Goal: Transaction & Acquisition: Purchase product/service

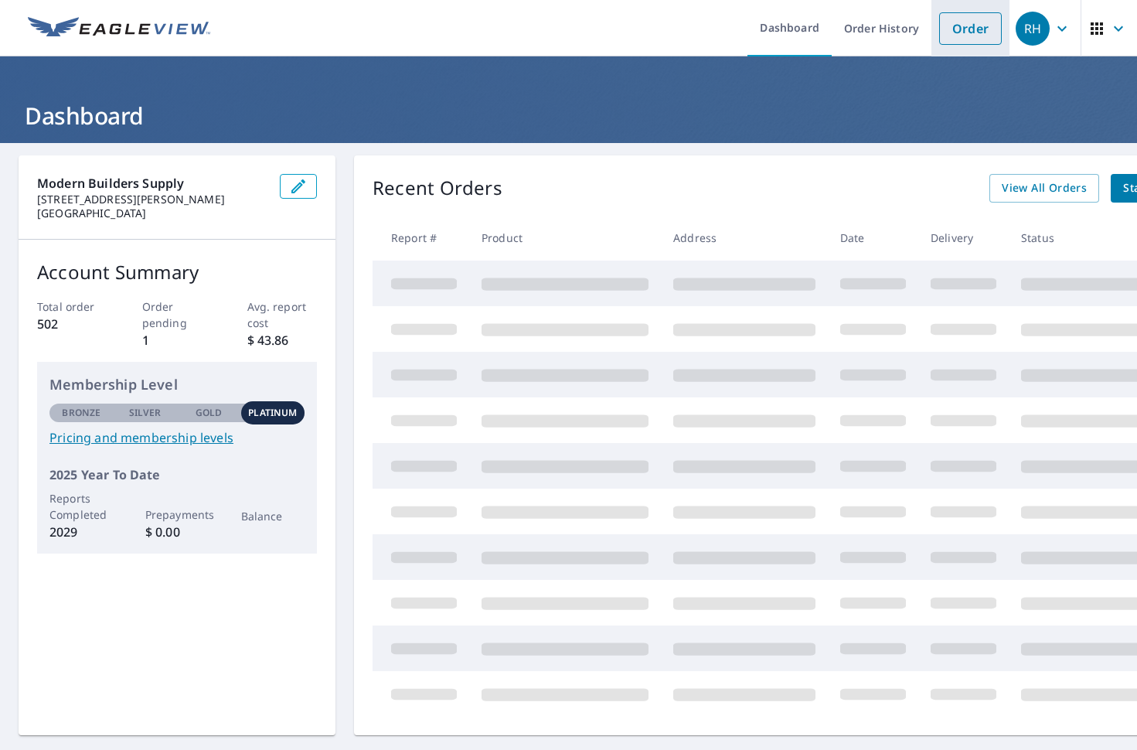
click at [951, 26] on link "Order" at bounding box center [970, 28] width 63 height 32
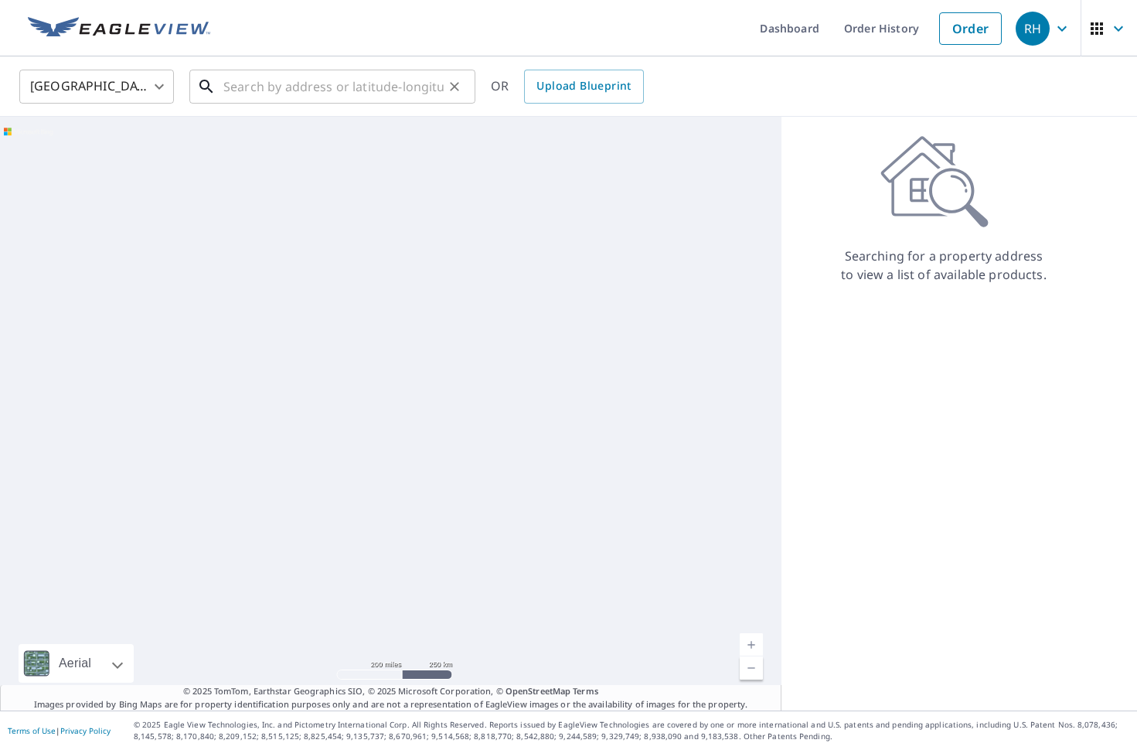
click at [247, 92] on input "text" at bounding box center [333, 86] width 220 height 43
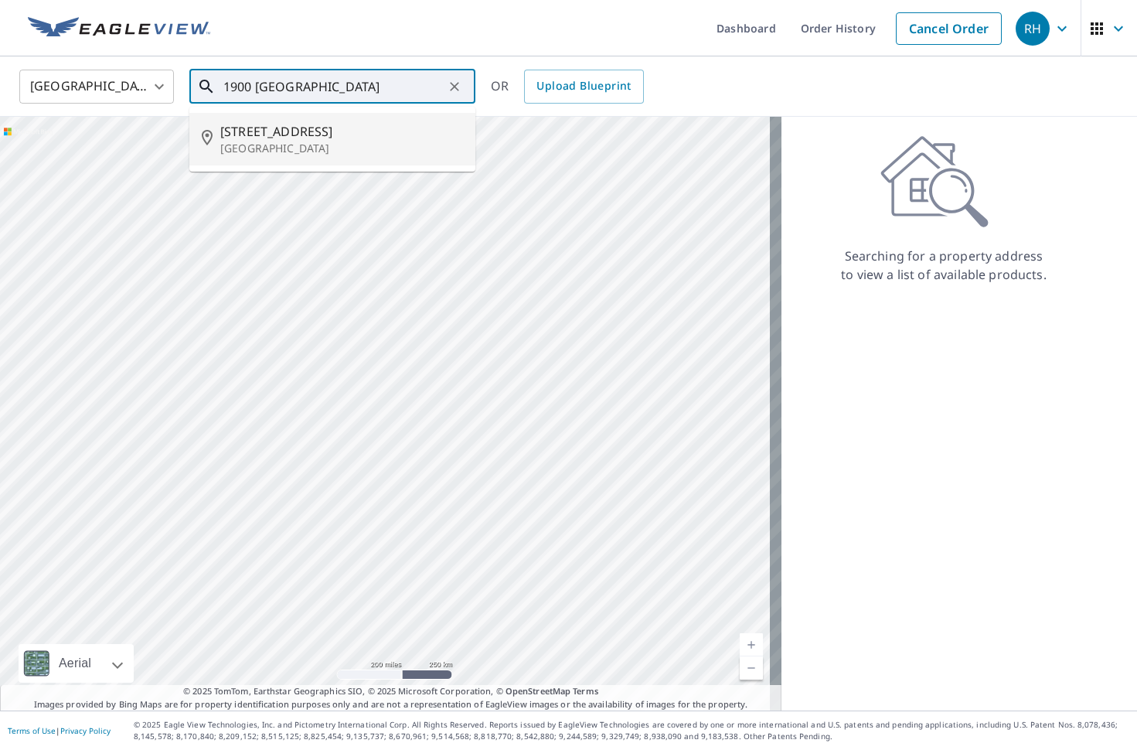
click at [281, 132] on span "[STREET_ADDRESS]" at bounding box center [341, 131] width 243 height 19
type input "[STREET_ADDRESS]"
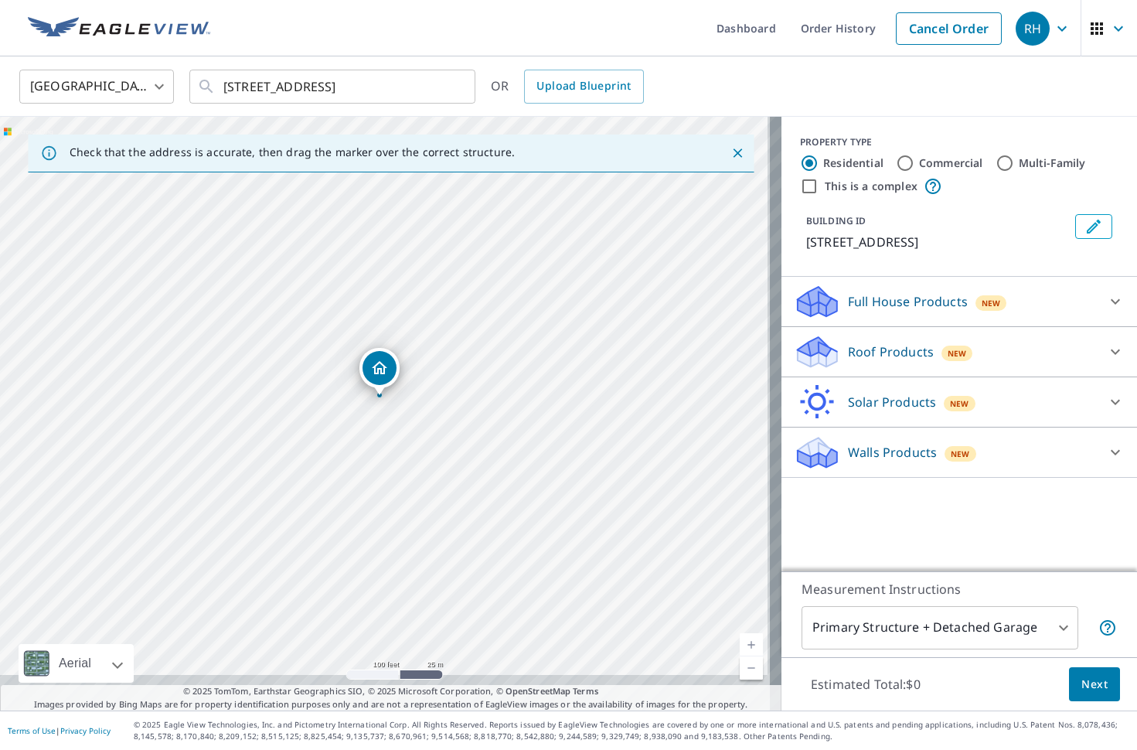
drag, startPoint x: 349, startPoint y: 419, endPoint x: 359, endPoint y: 396, distance: 25.0
click at [359, 396] on div "[STREET_ADDRESS]" at bounding box center [390, 414] width 781 height 594
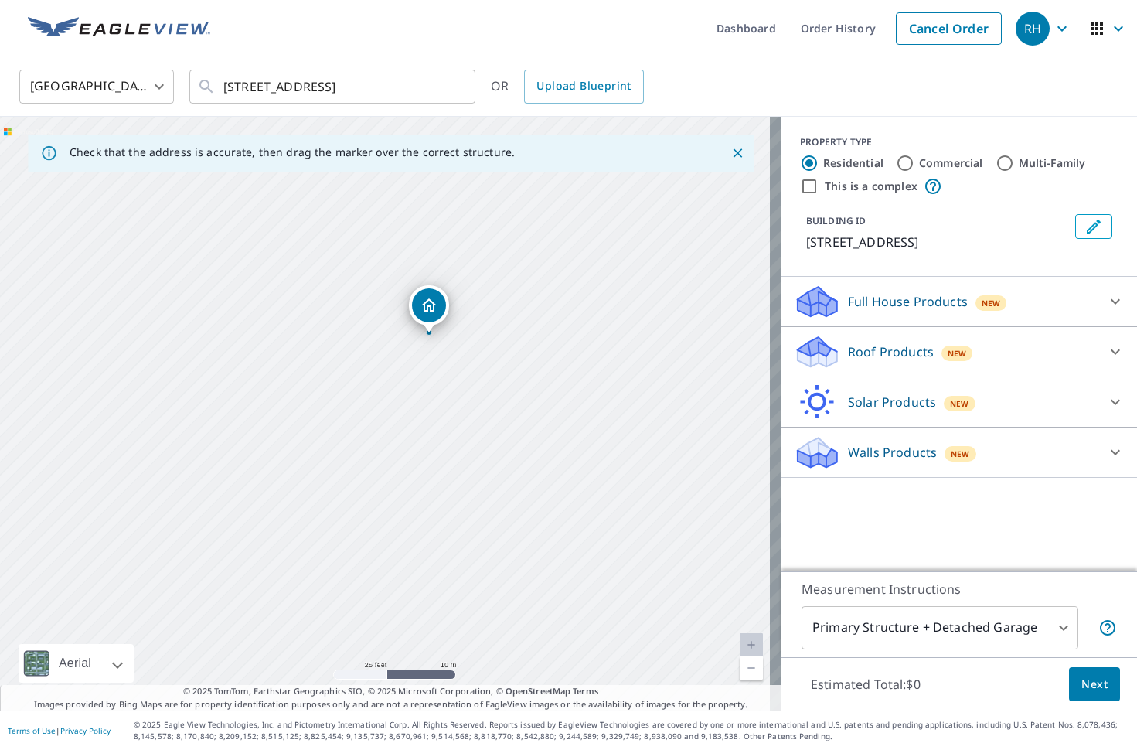
drag, startPoint x: 532, startPoint y: 313, endPoint x: 507, endPoint y: 322, distance: 26.2
click at [507, 322] on div "[STREET_ADDRESS]" at bounding box center [390, 414] width 781 height 594
click at [893, 361] on p "Roof Products" at bounding box center [891, 351] width 86 height 19
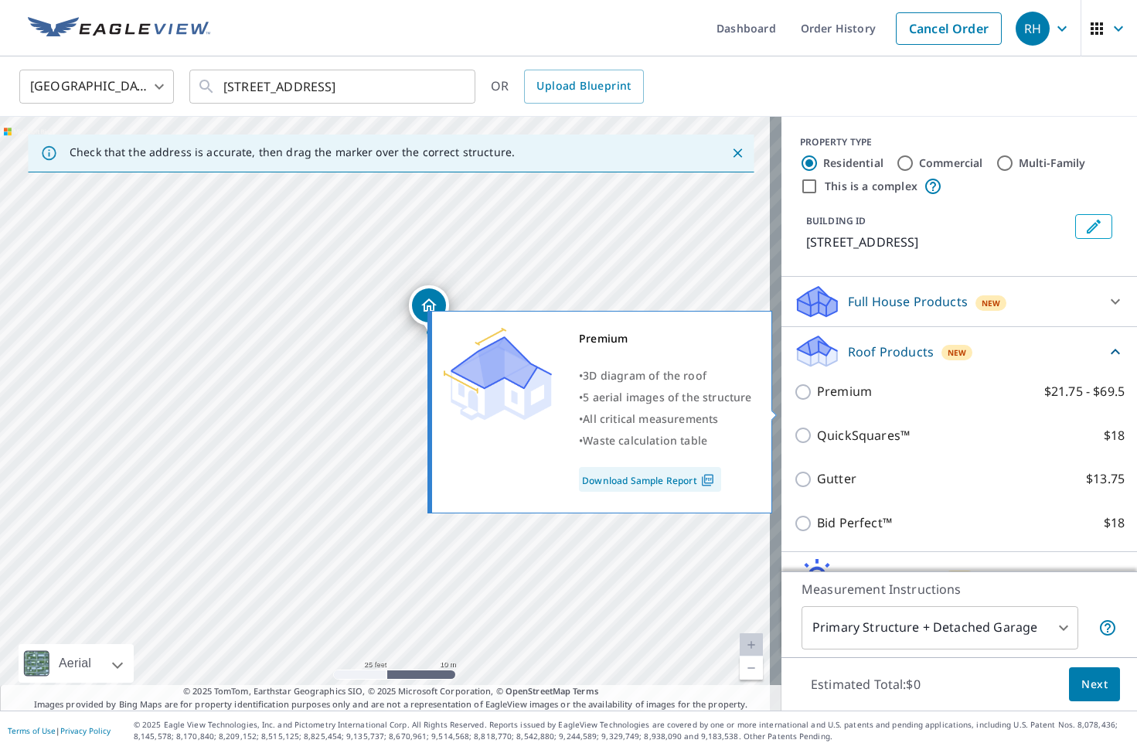
click at [794, 401] on input "Premium $21.75 - $69.5" at bounding box center [805, 392] width 23 height 19
checkbox input "true"
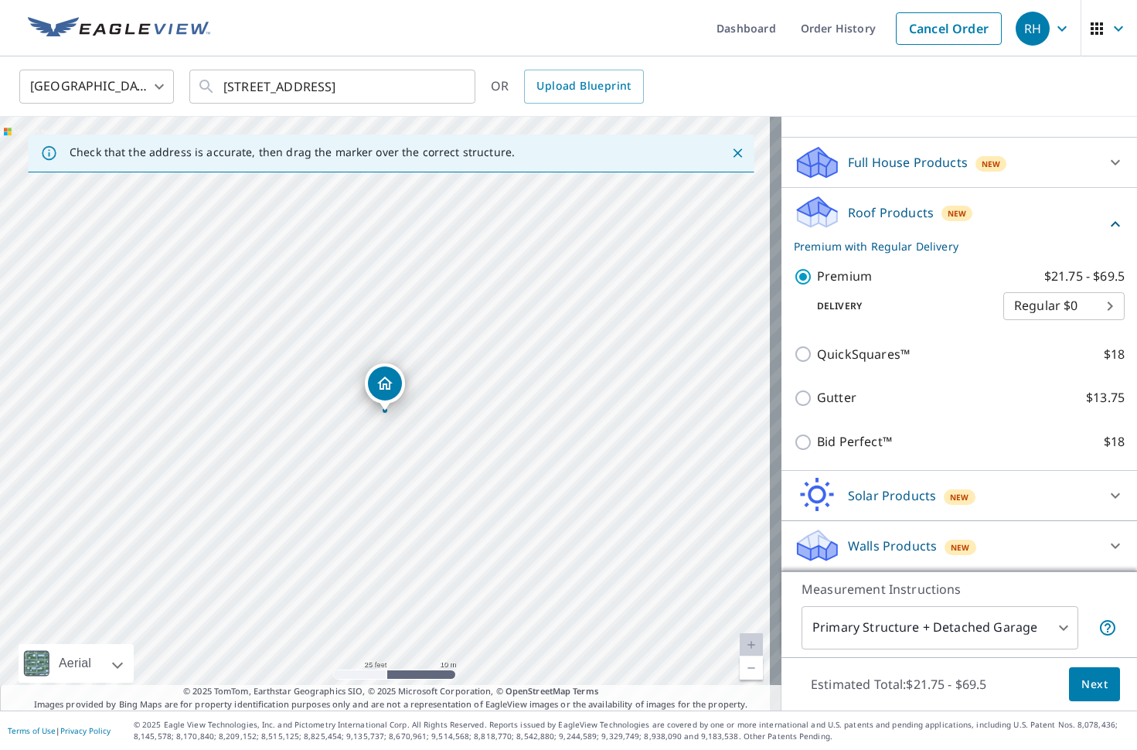
scroll to position [158, 0]
click at [1091, 690] on span "Next" at bounding box center [1094, 684] width 26 height 19
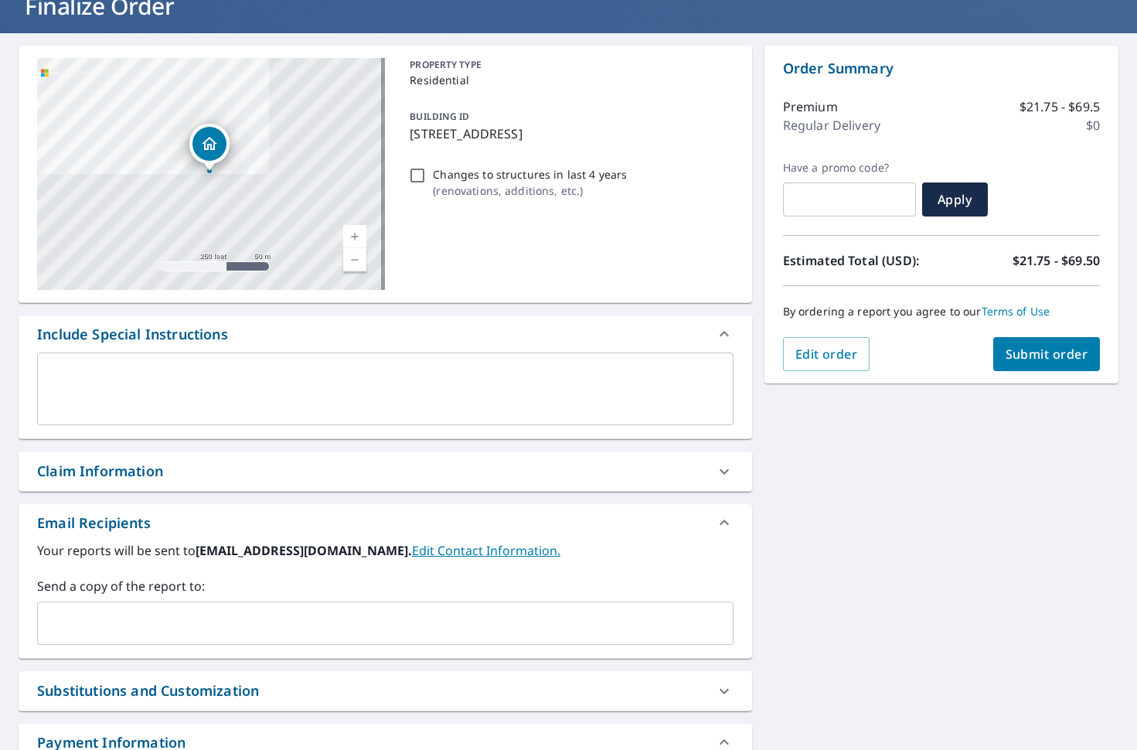
scroll to position [234, 0]
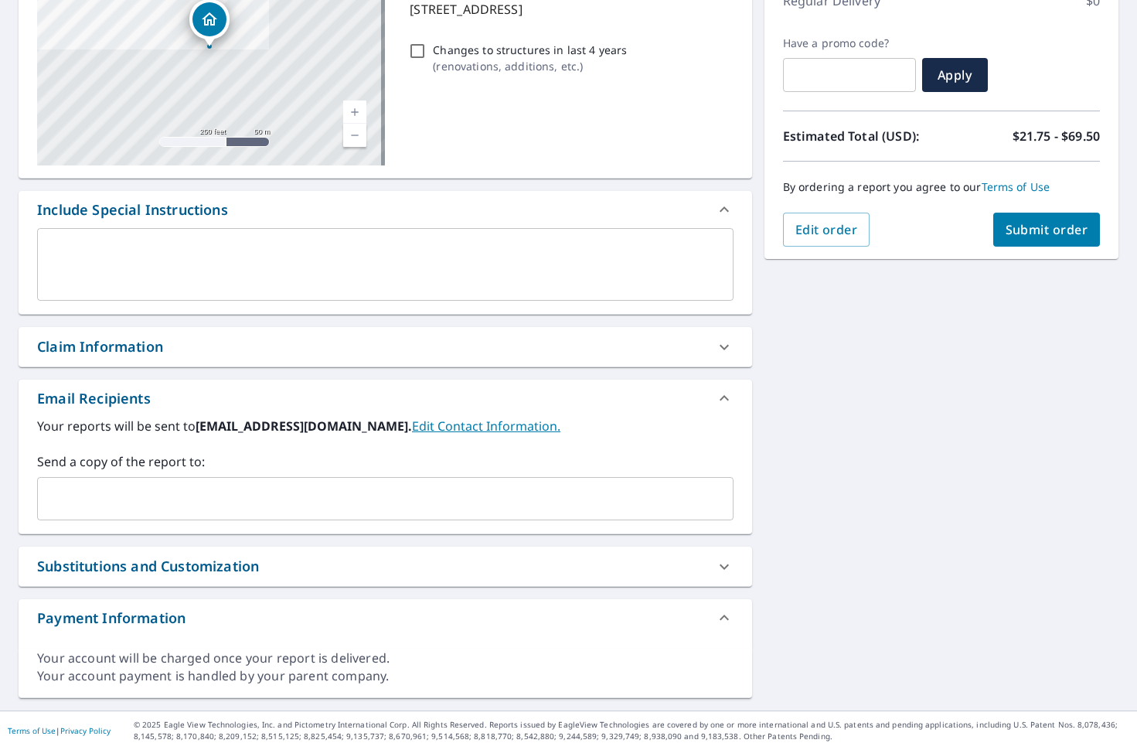
click at [128, 493] on input "text" at bounding box center [373, 498] width 659 height 29
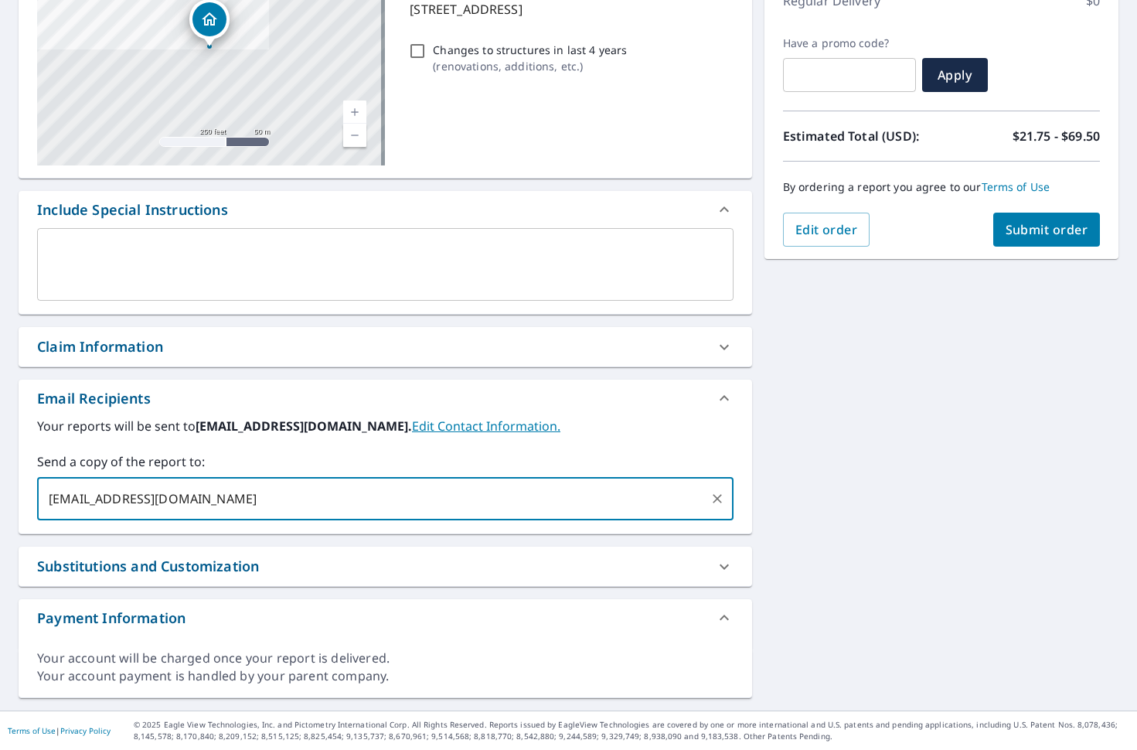
type input "[EMAIL_ADDRESS][DOMAIN_NAME]"
click at [1020, 227] on span "Submit order" at bounding box center [1047, 229] width 83 height 17
checkbox input "true"
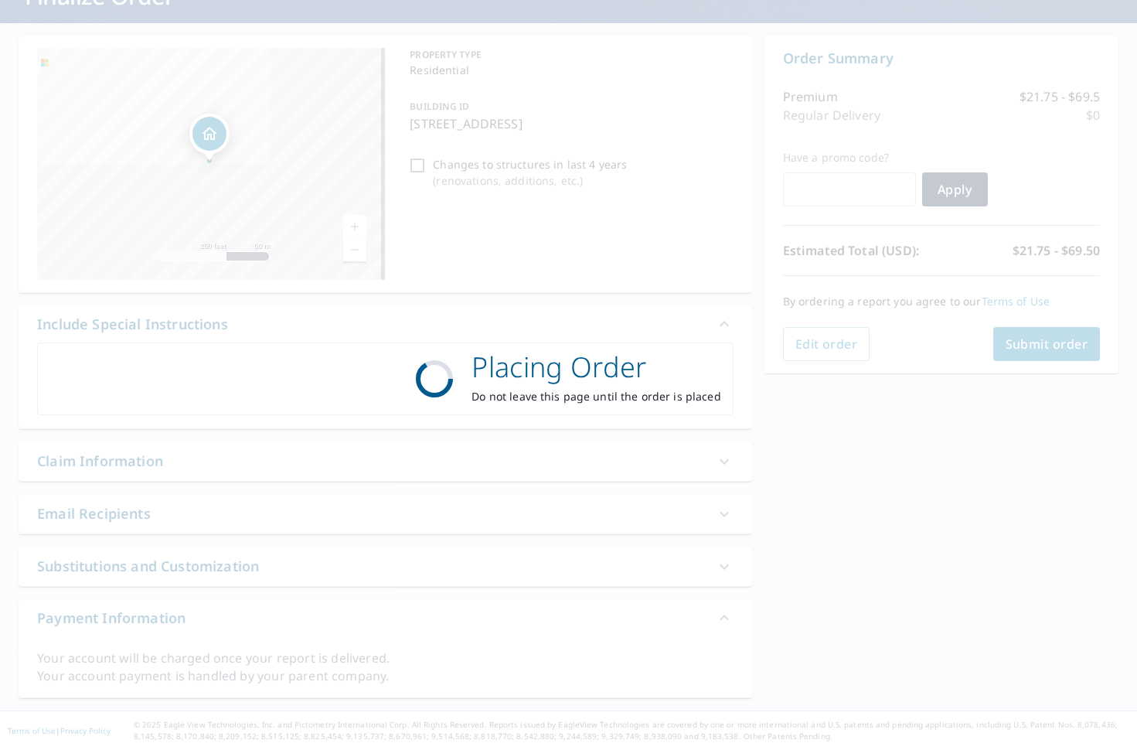
scroll to position [120, 0]
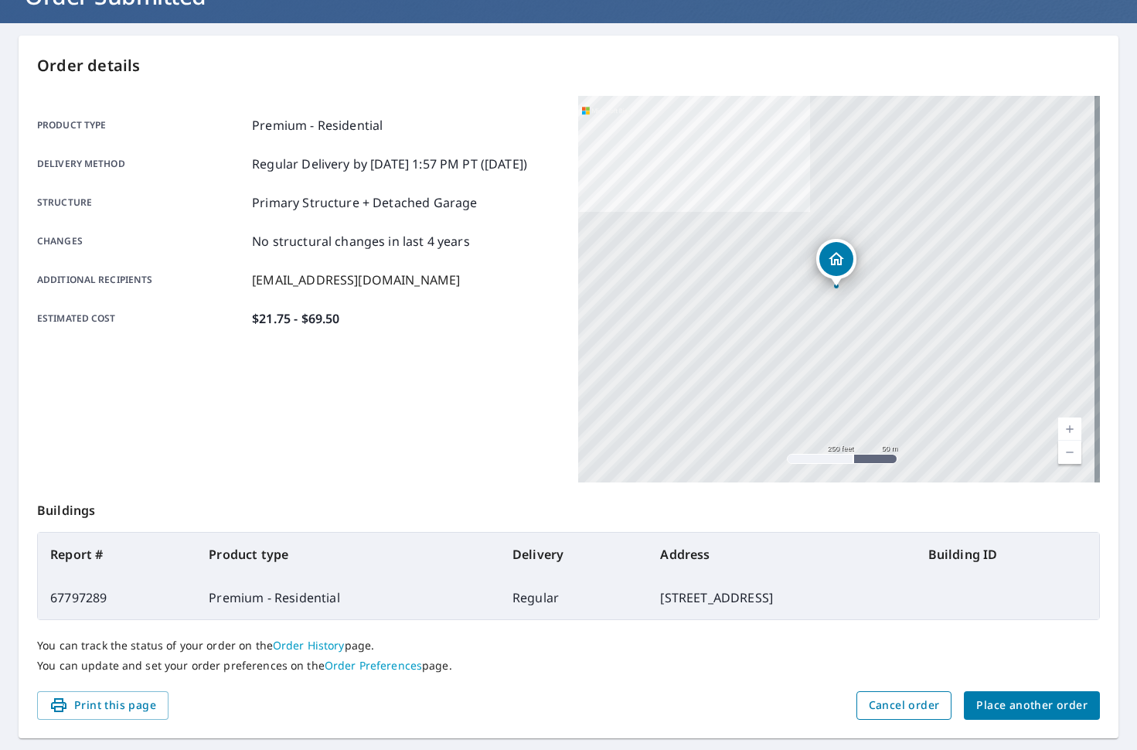
click at [915, 706] on span "Cancel order" at bounding box center [904, 705] width 71 height 19
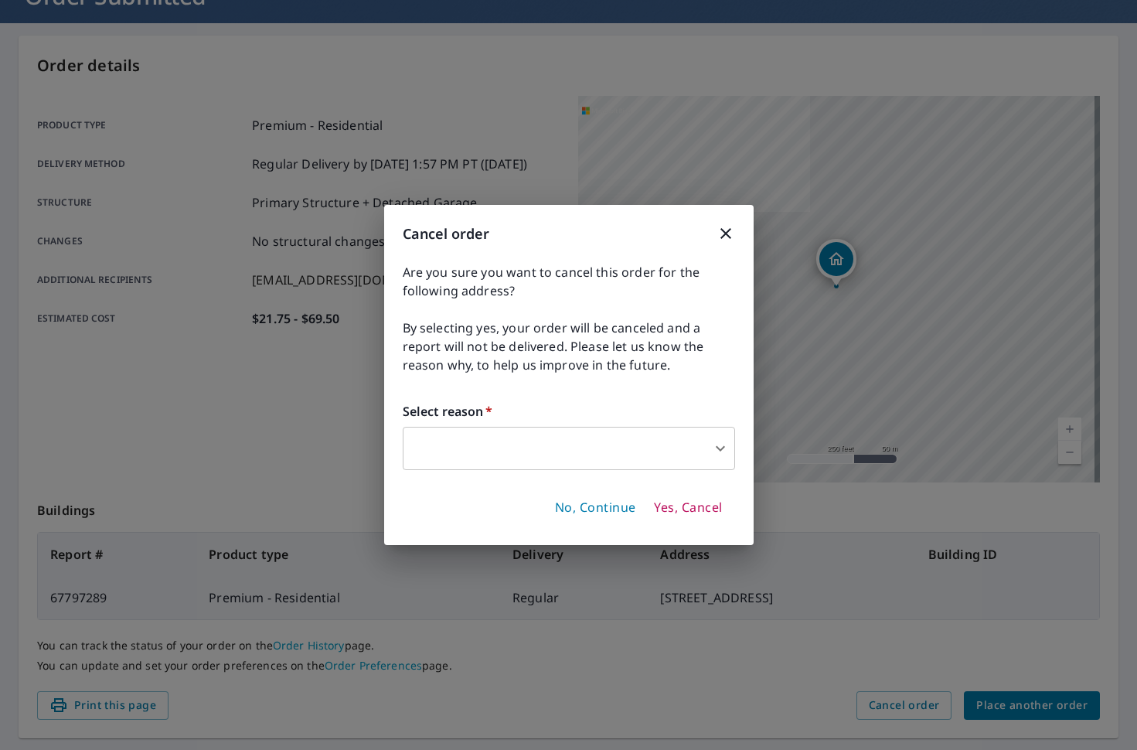
click at [614, 507] on span "No, Continue" at bounding box center [595, 507] width 81 height 17
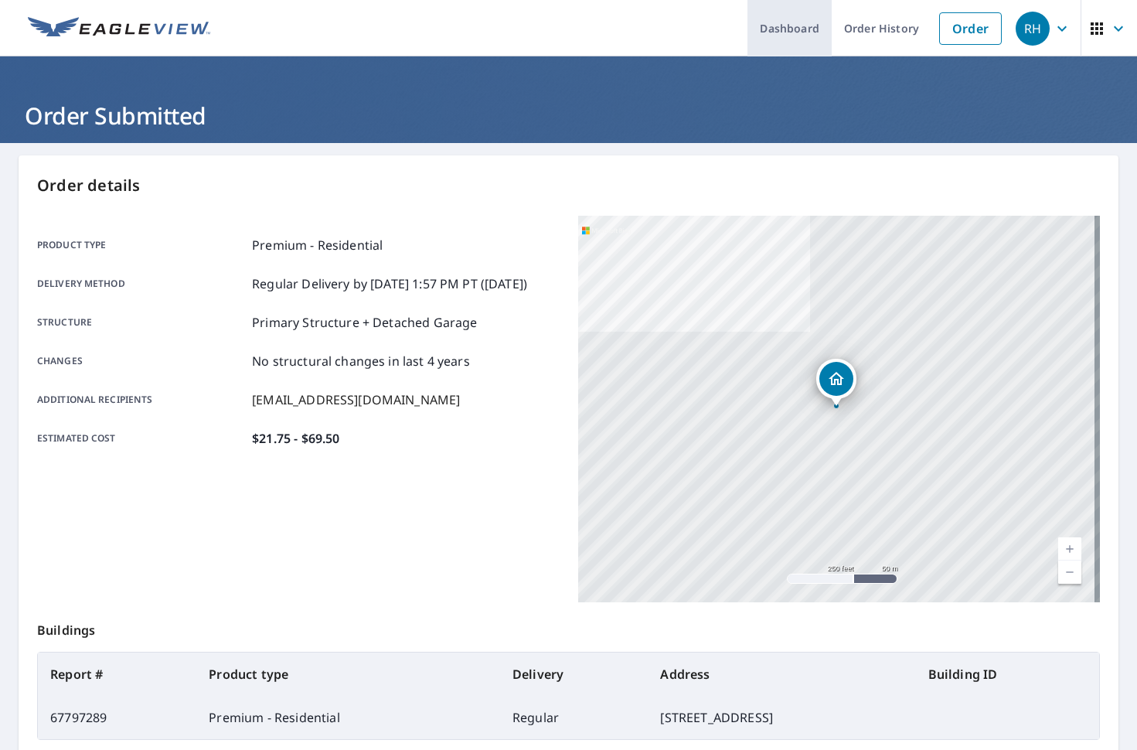
click at [772, 32] on link "Dashboard" at bounding box center [789, 28] width 84 height 56
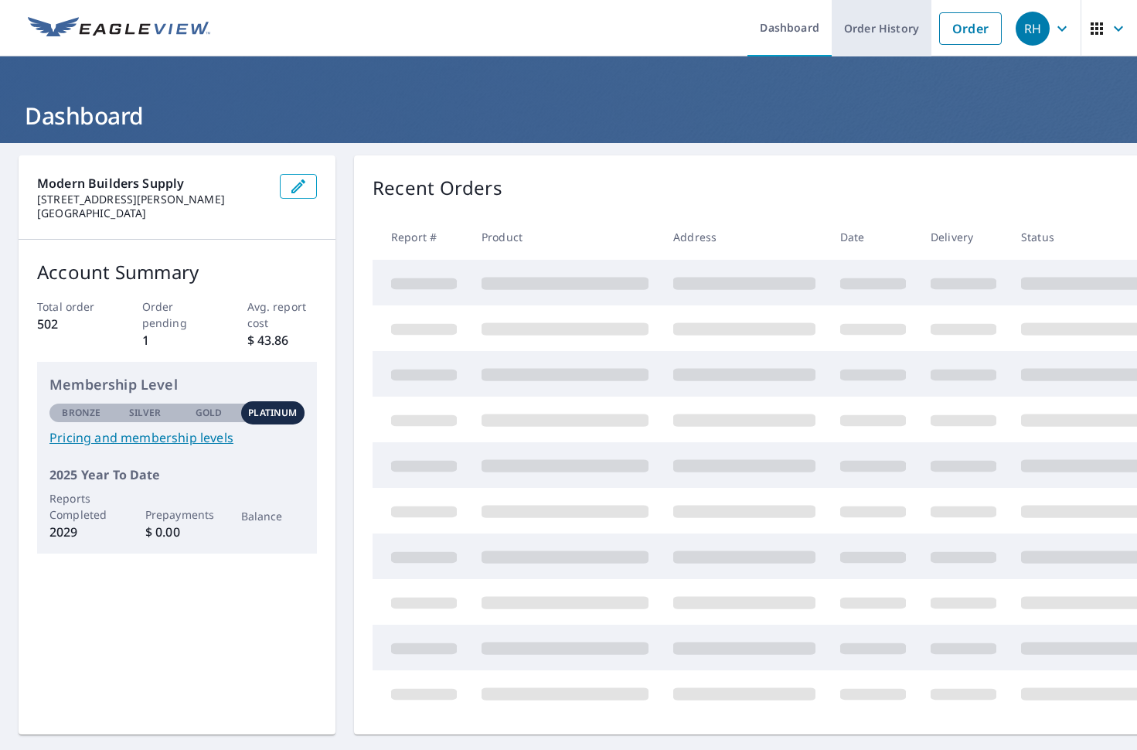
click at [849, 28] on link "Order History" at bounding box center [882, 28] width 100 height 56
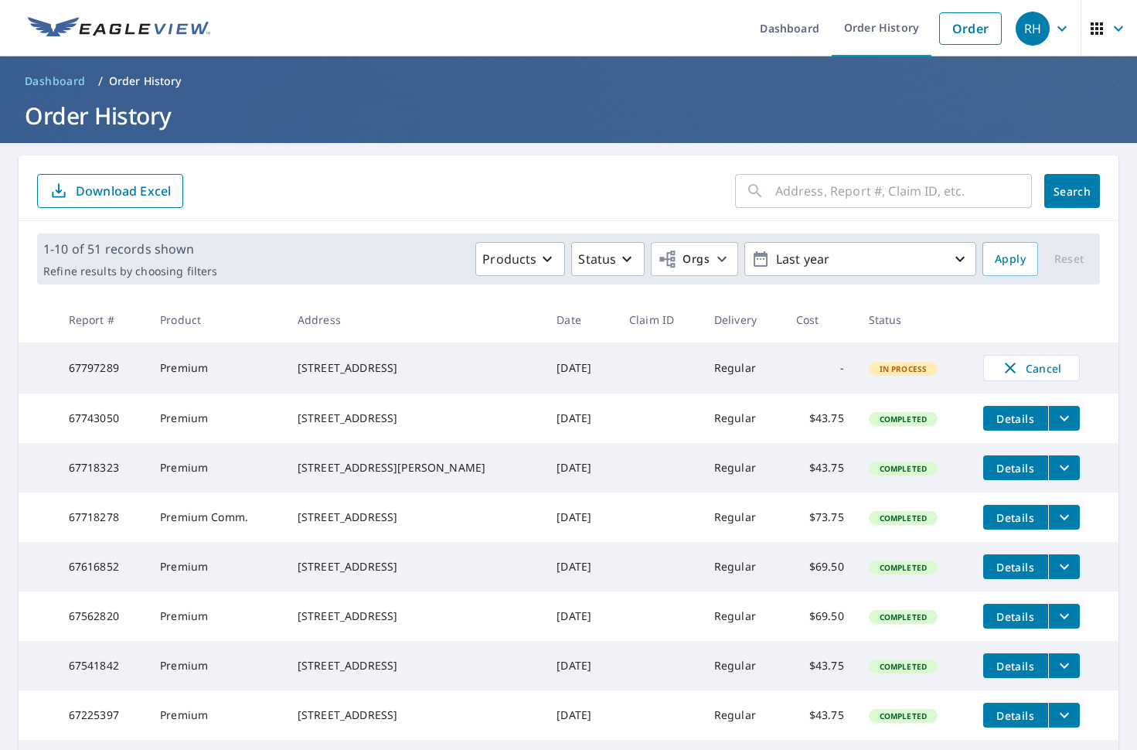
click at [828, 191] on input "text" at bounding box center [903, 190] width 257 height 43
type input "1690"
click at [1062, 196] on span "Search" at bounding box center [1072, 191] width 31 height 15
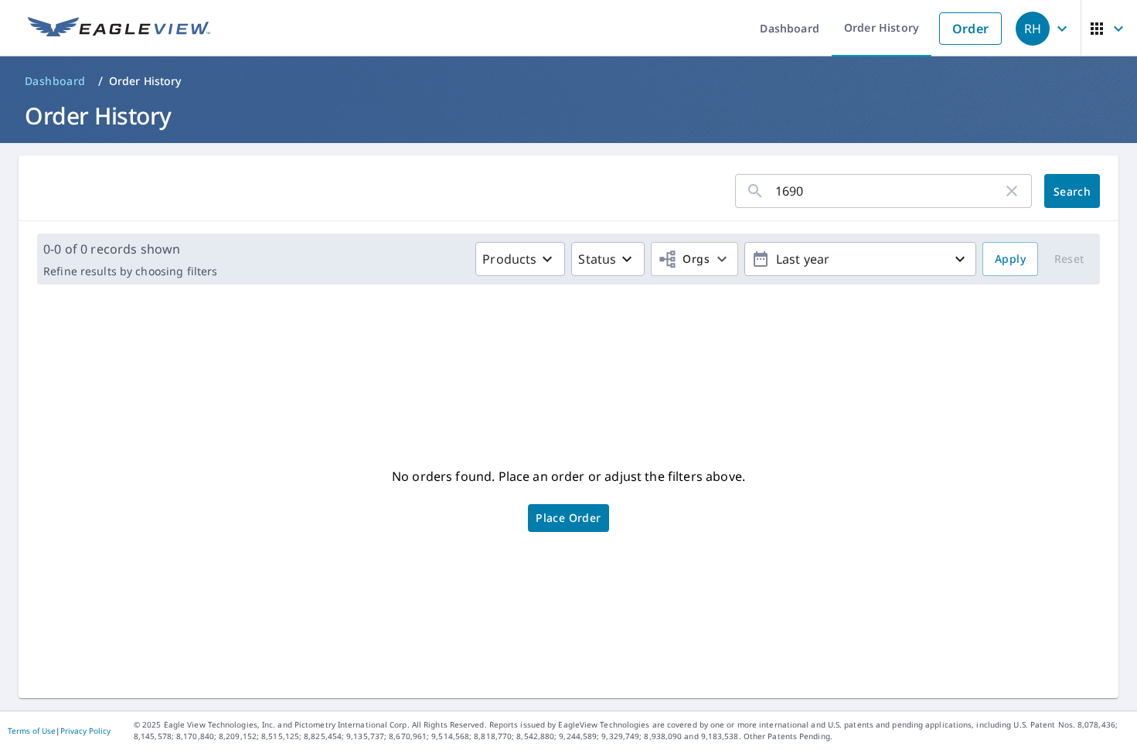
click at [813, 193] on input "1690" at bounding box center [888, 190] width 227 height 43
type input "1960"
click button "Search" at bounding box center [1072, 191] width 56 height 34
click at [824, 185] on input "1960" at bounding box center [888, 190] width 227 height 43
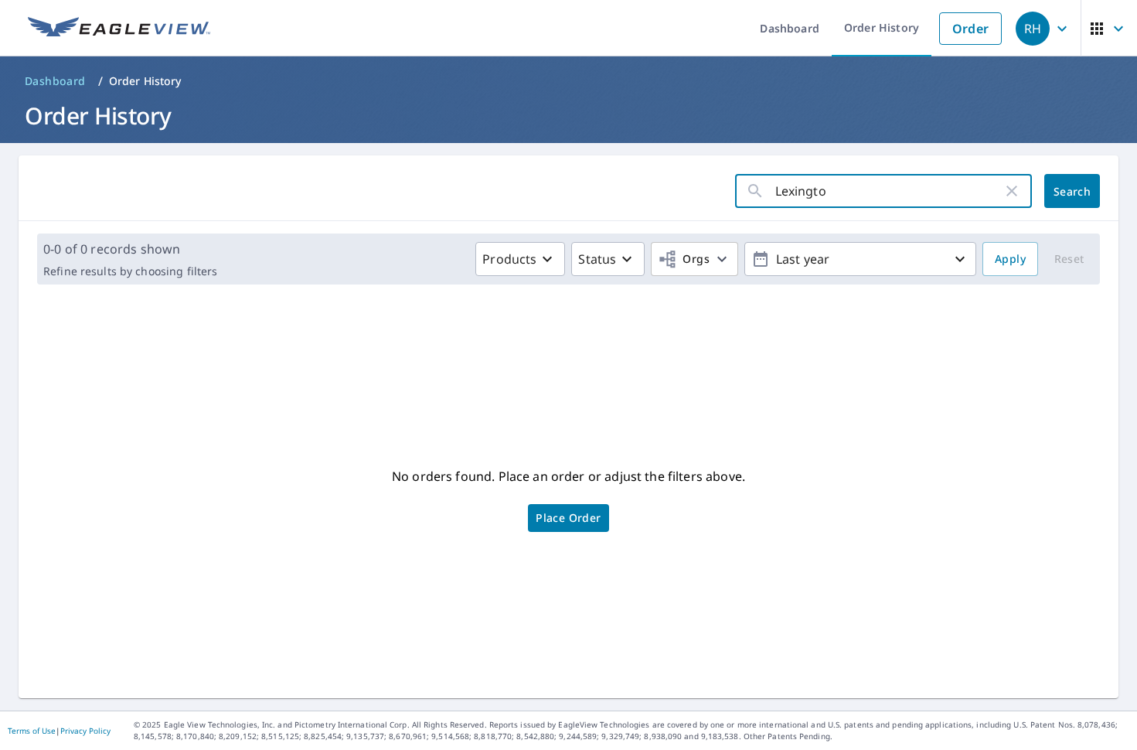
type input "[GEOGRAPHIC_DATA]"
click button "Search" at bounding box center [1072, 191] width 56 height 34
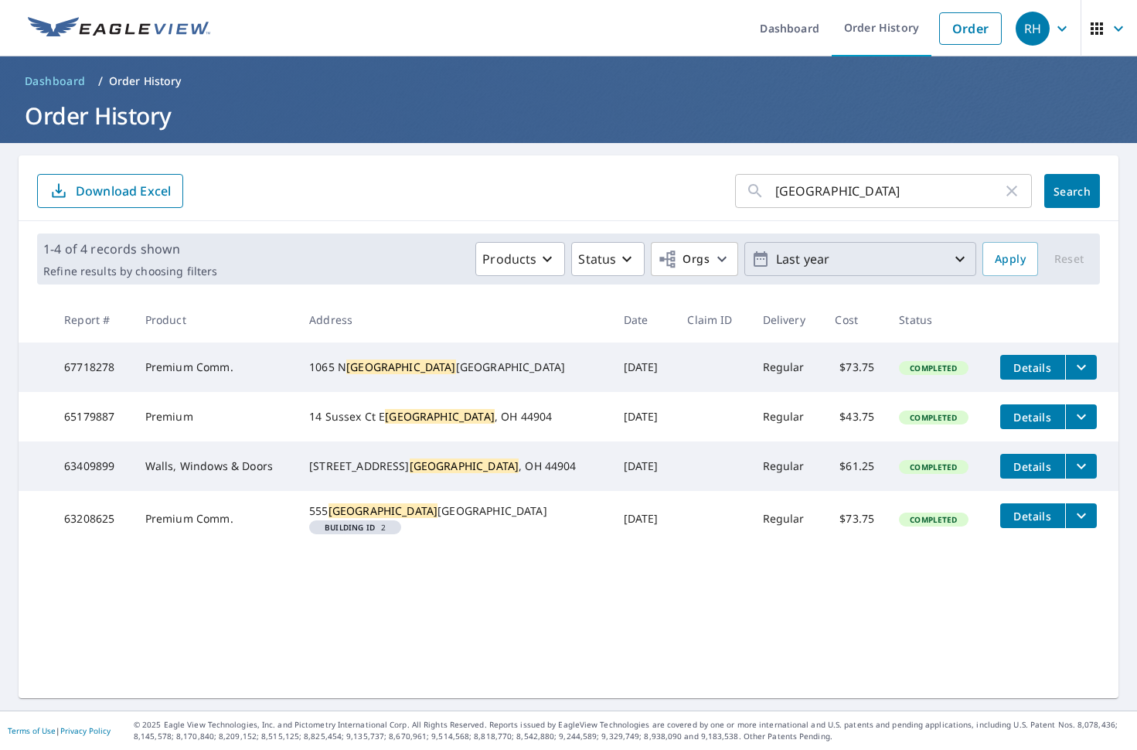
click at [951, 257] on icon "button" at bounding box center [960, 259] width 19 height 19
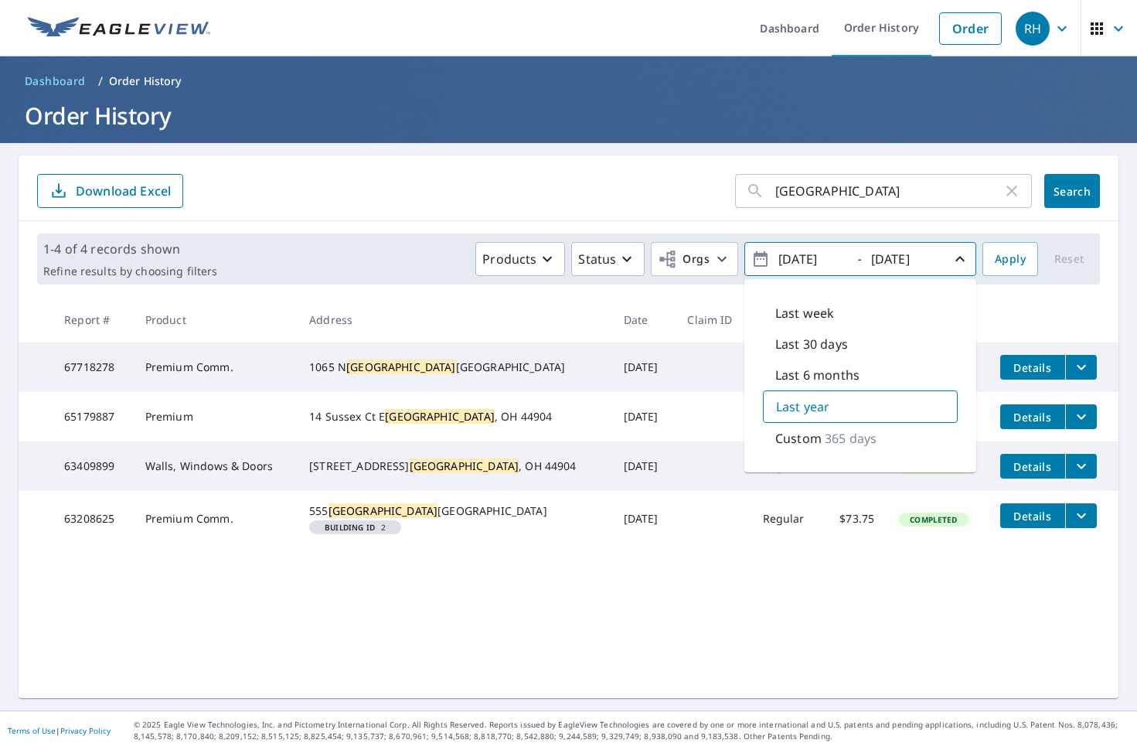
click at [795, 260] on input "[DATE]" at bounding box center [812, 259] width 76 height 25
type input "[DATE]"
click at [995, 250] on span "Apply" at bounding box center [1010, 259] width 31 height 19
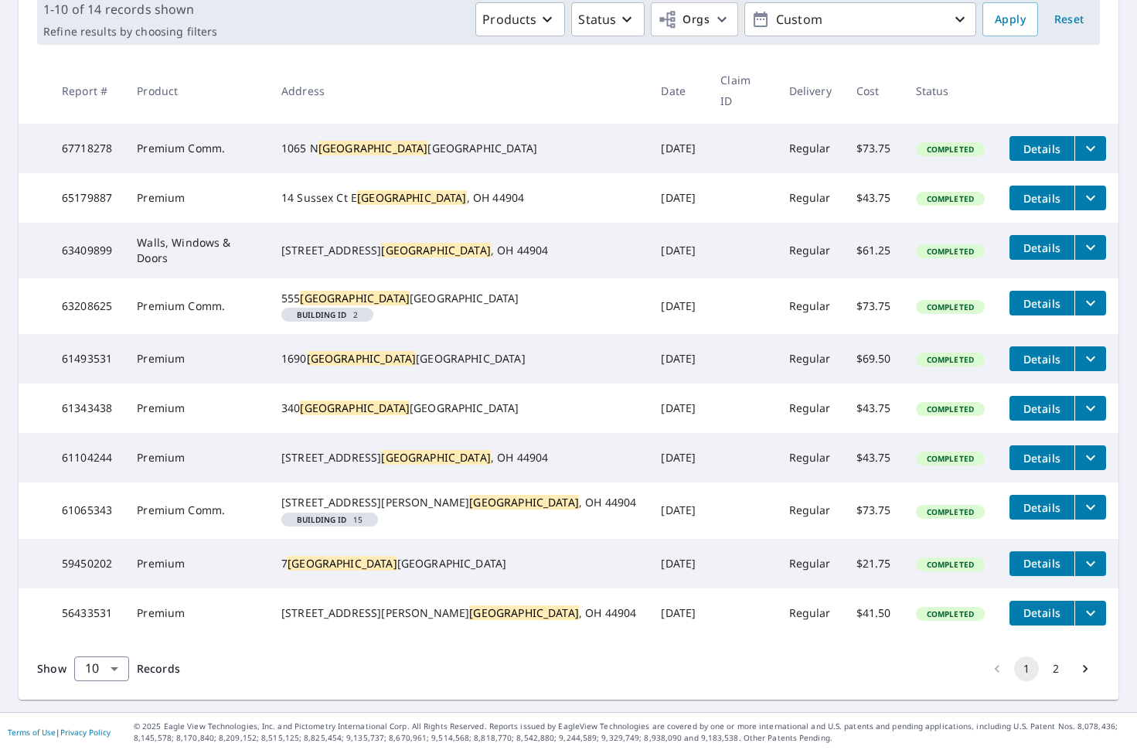
scroll to position [257, 0]
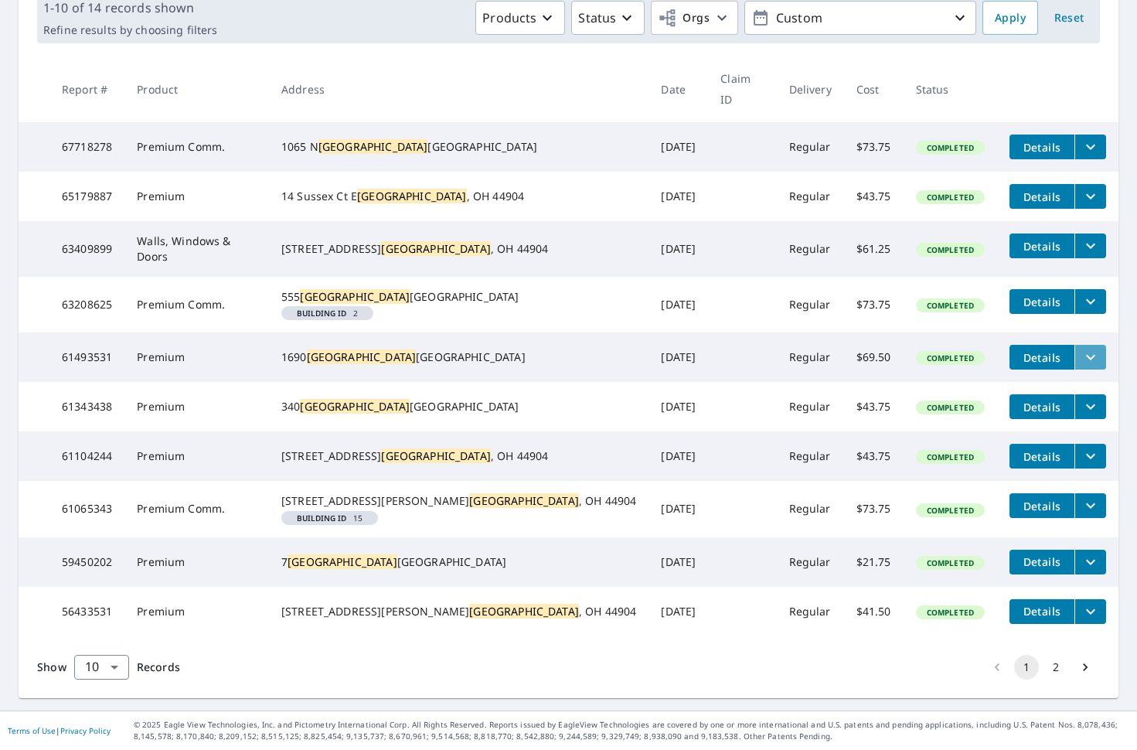
click at [1081, 348] on icon "filesDropdownBtn-61493531" at bounding box center [1090, 357] width 19 height 19
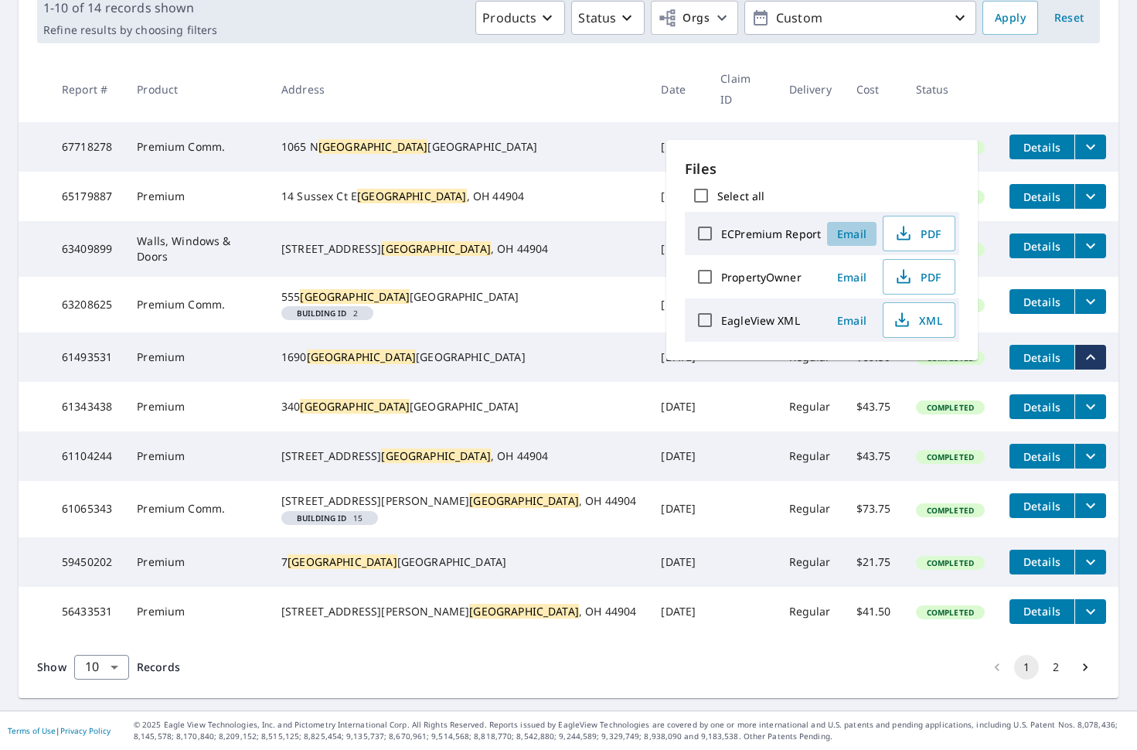
click at [853, 235] on span "Email" at bounding box center [851, 233] width 37 height 15
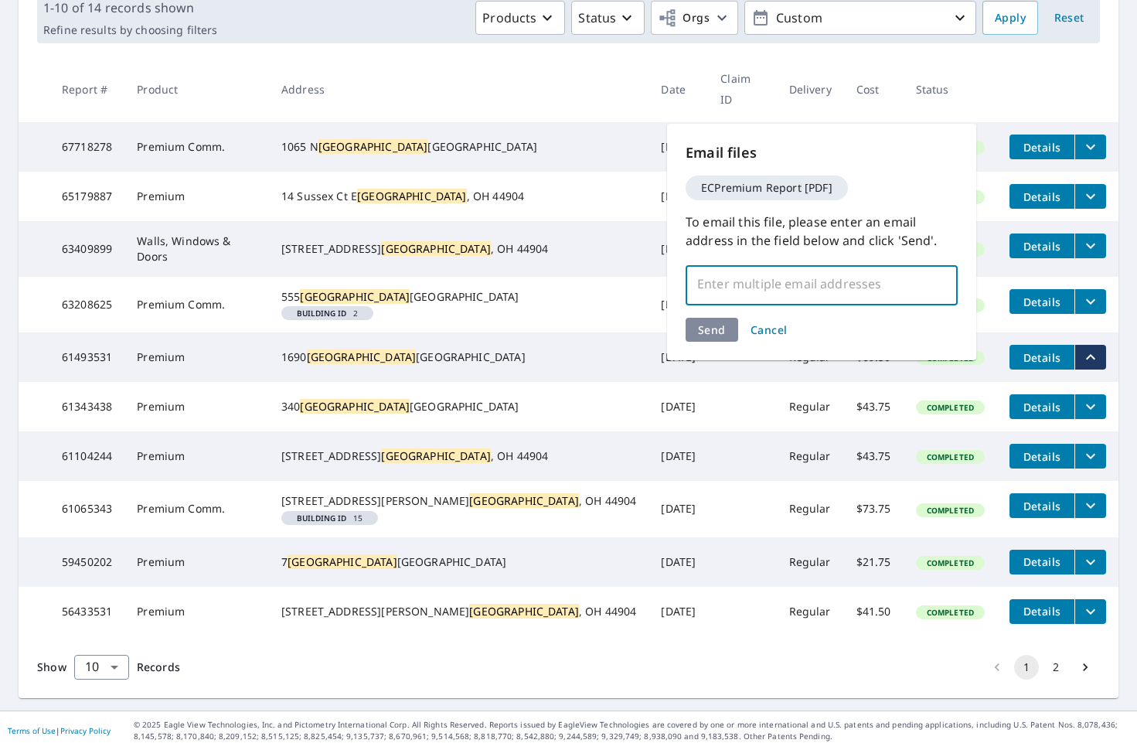
click at [802, 286] on input "text" at bounding box center [810, 283] width 235 height 29
type input "[EMAIL_ADDRESS][DOMAIN_NAME]"
click at [708, 335] on div "Send Cancel" at bounding box center [822, 330] width 272 height 24
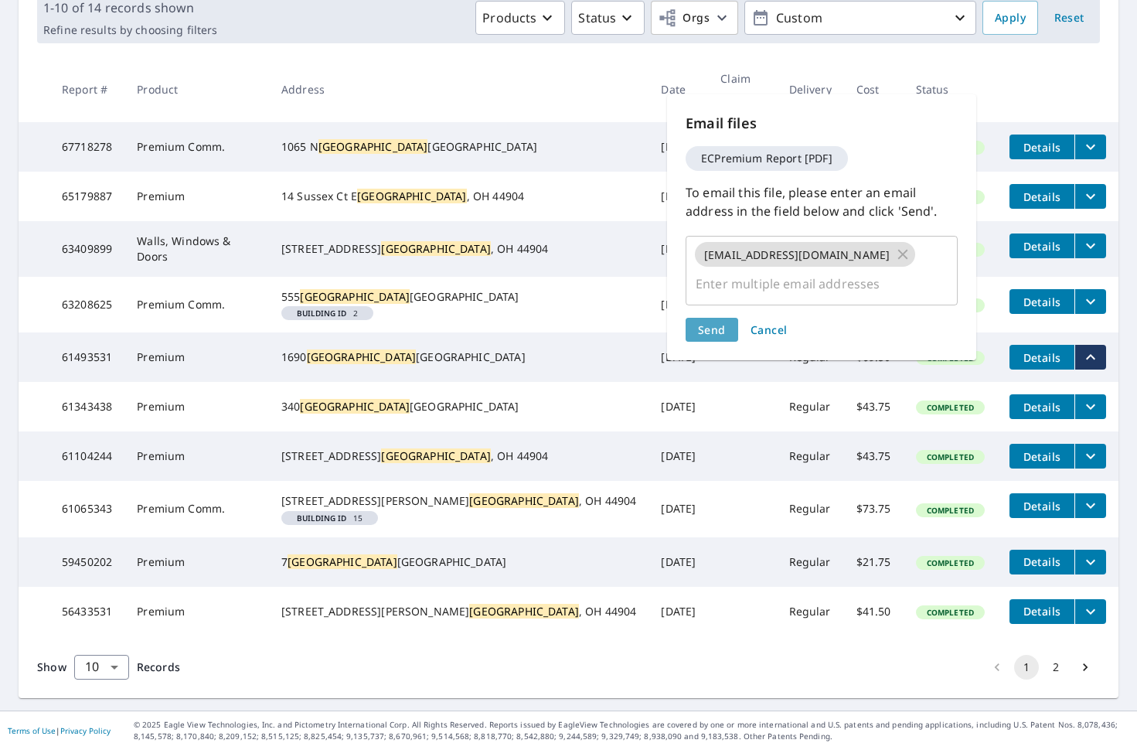
click at [710, 331] on span "Send" at bounding box center [712, 329] width 28 height 15
